Goal: Task Accomplishment & Management: Complete application form

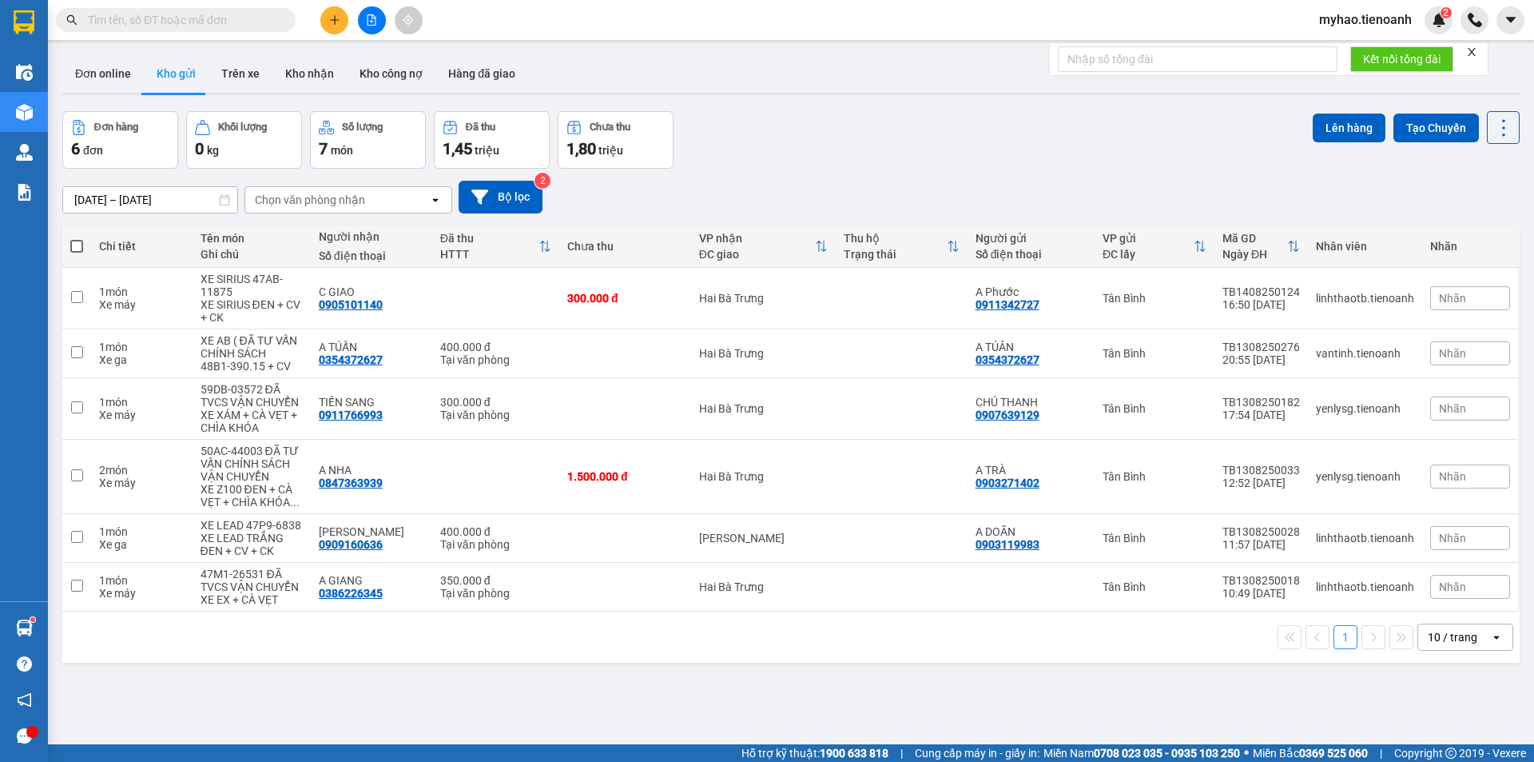
click at [216, 18] on input "text" at bounding box center [182, 20] width 189 height 18
paste input "0908177399"
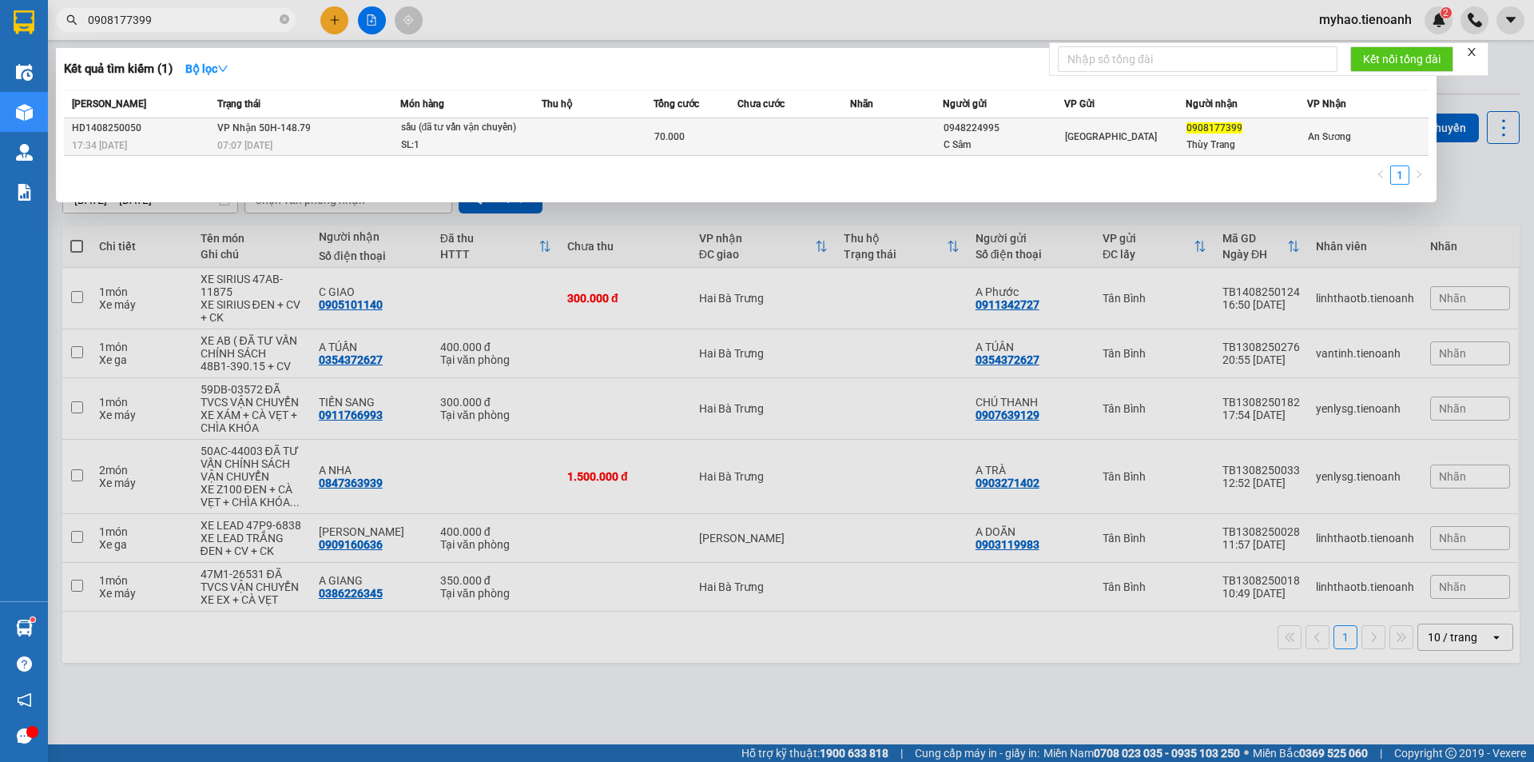
type input "0908177399"
click at [836, 135] on td at bounding box center [794, 137] width 112 height 38
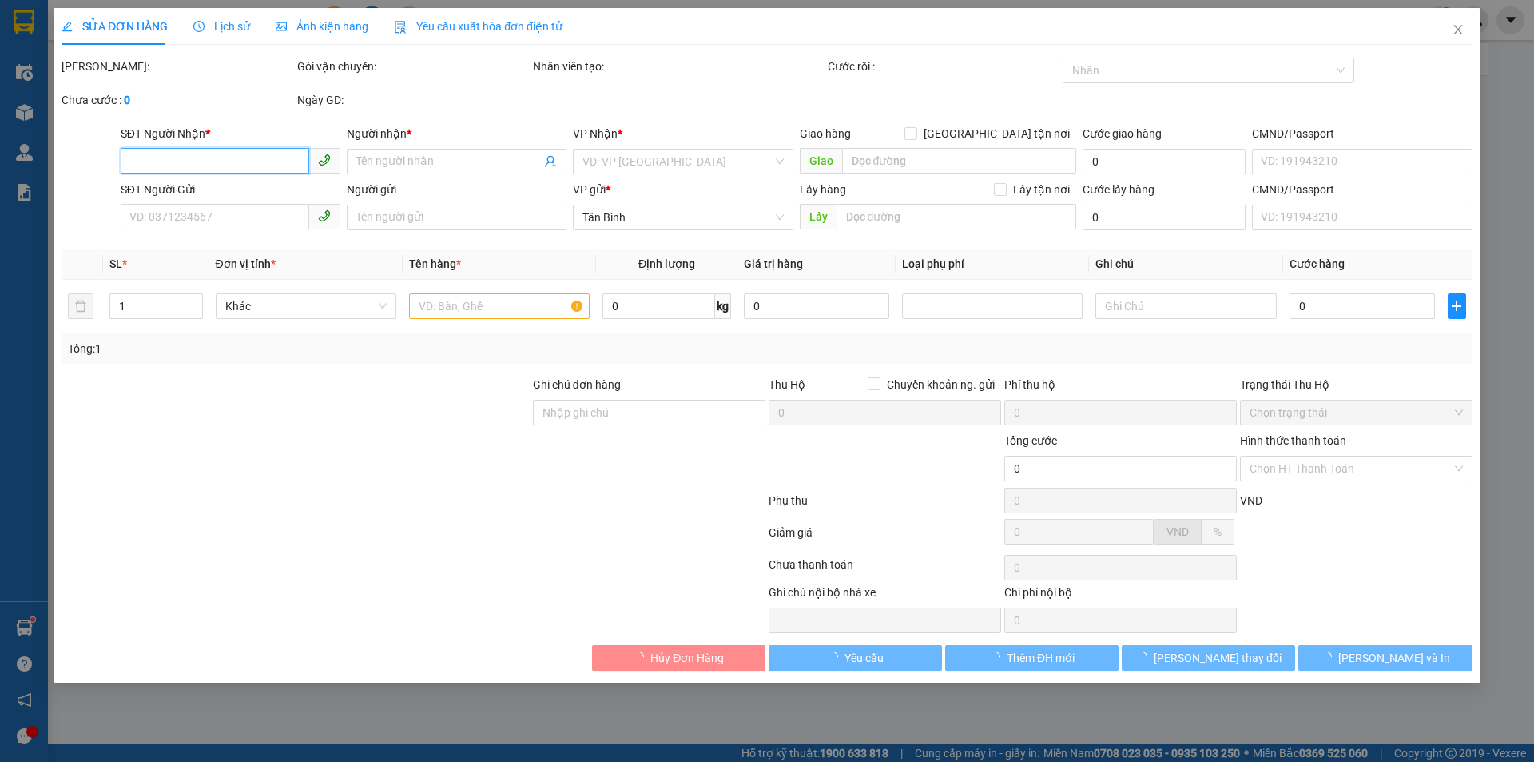
type input "0908177399"
type input "Thùy Trang"
type input "0948224995"
type input "C Sâm"
type input "70.000"
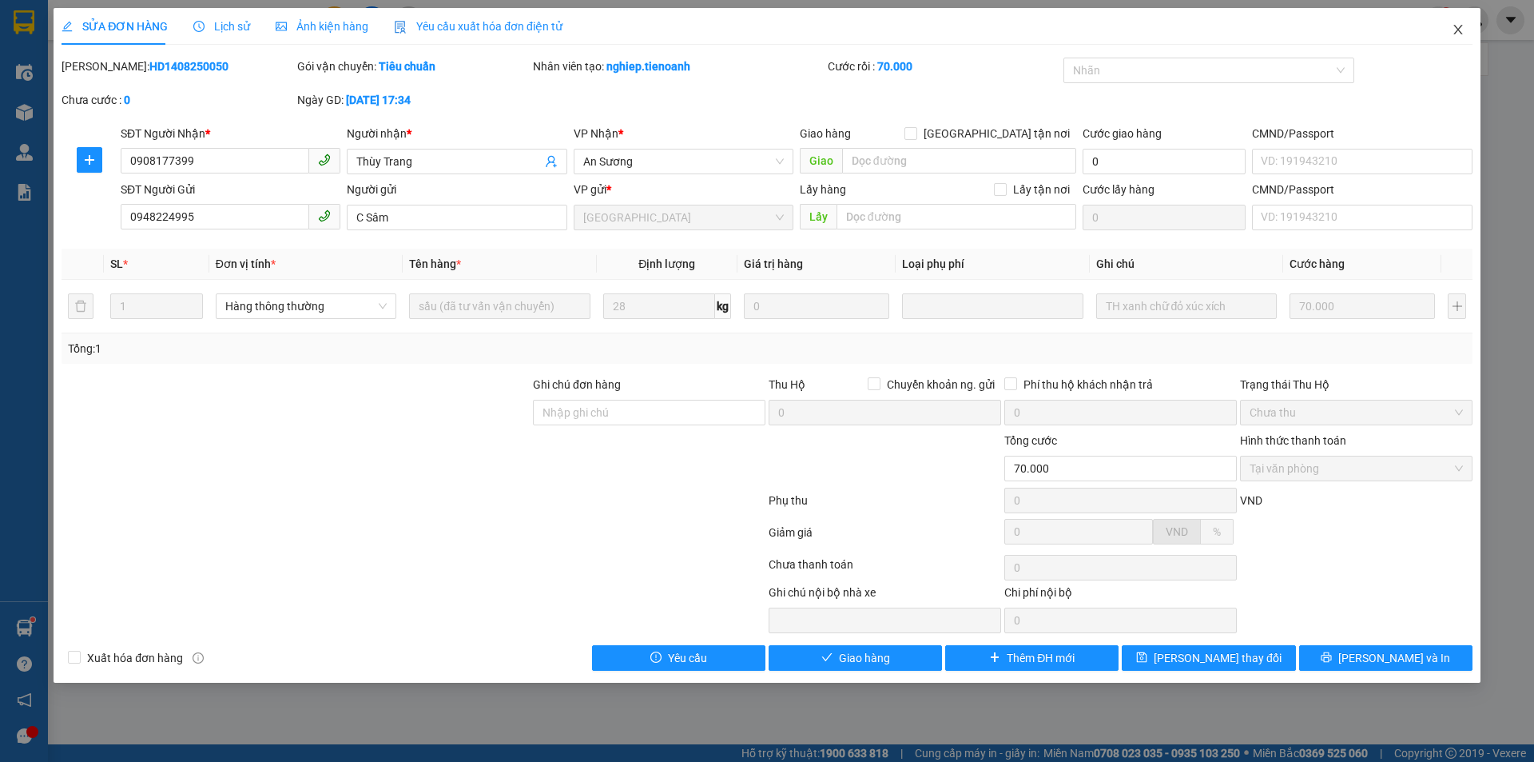
click at [1465, 32] on span "Close" at bounding box center [1458, 30] width 45 height 45
